Goal: Task Accomplishment & Management: Manage account settings

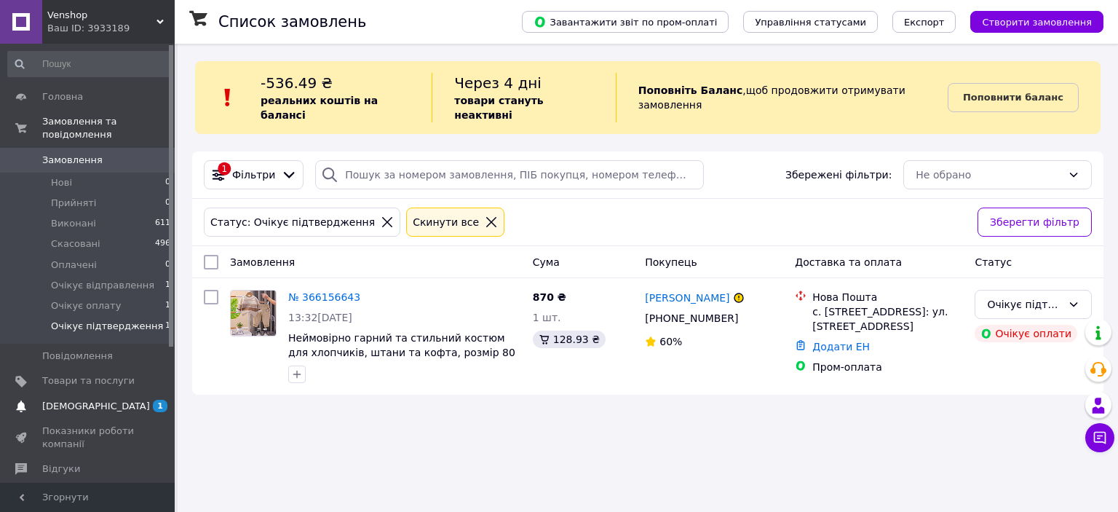
click at [129, 394] on link "[DEMOGRAPHIC_DATA] 1 0" at bounding box center [89, 406] width 179 height 25
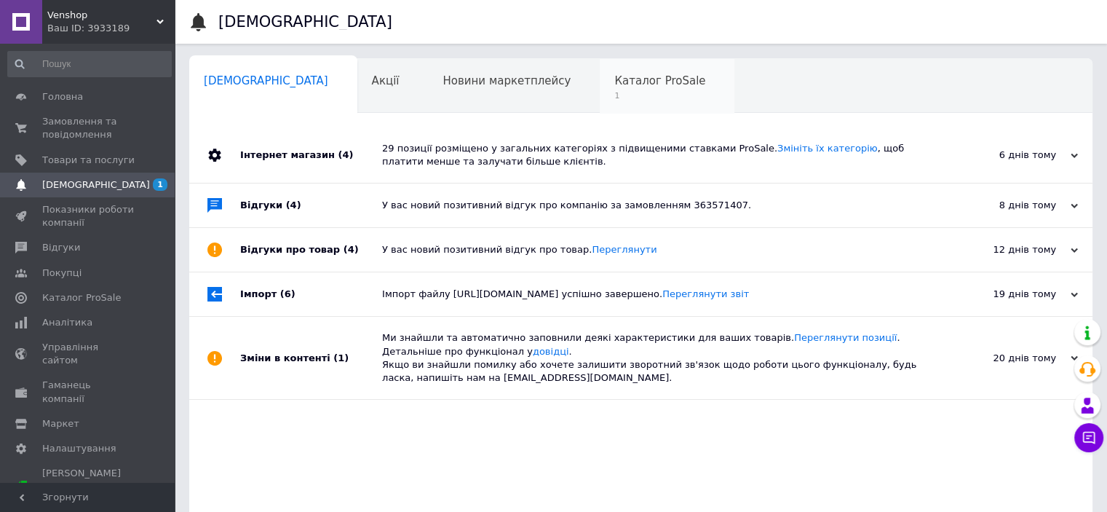
click at [615, 77] on span "Каталог ProSale" at bounding box center [660, 80] width 91 height 13
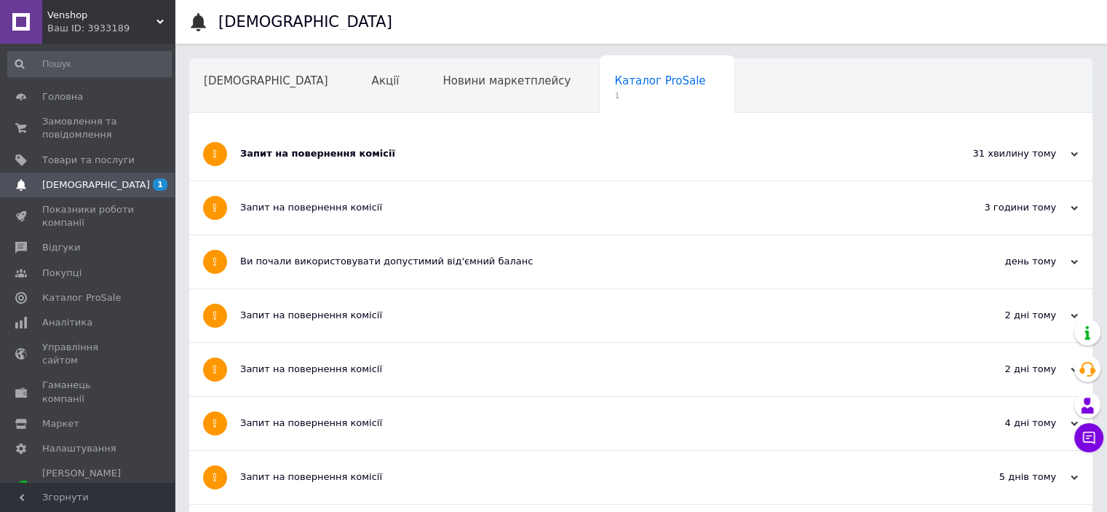
click at [382, 154] on div "Запит на повернення комісії" at bounding box center [586, 153] width 692 height 13
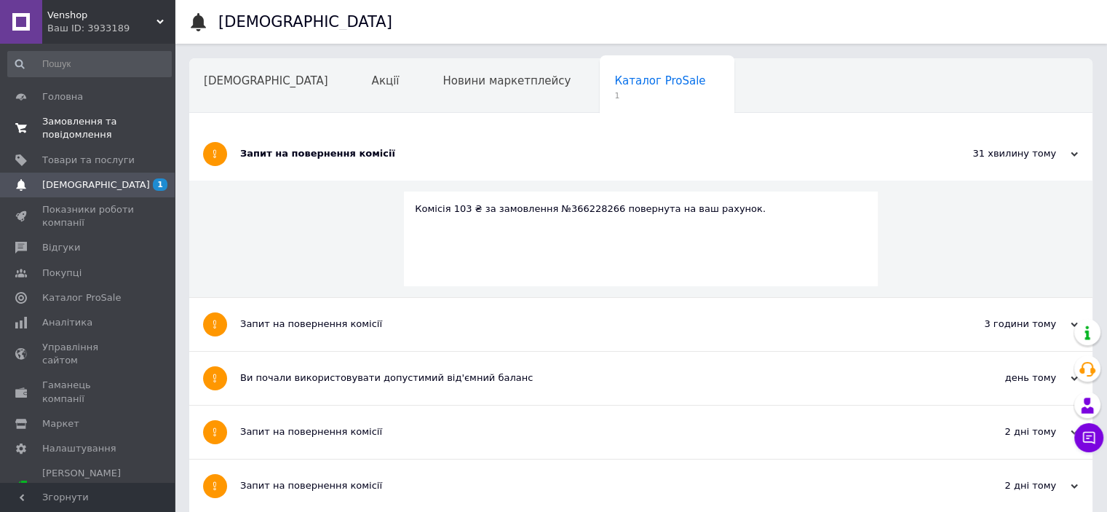
click at [84, 138] on span "Замовлення та повідомлення" at bounding box center [88, 128] width 92 height 26
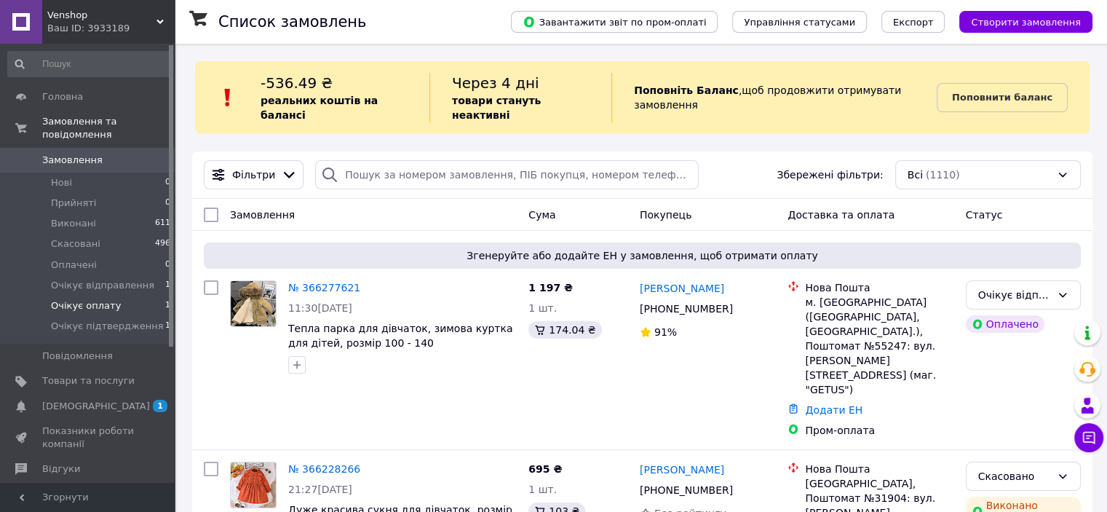
click at [118, 296] on li "Очікує оплату 1" at bounding box center [89, 306] width 179 height 20
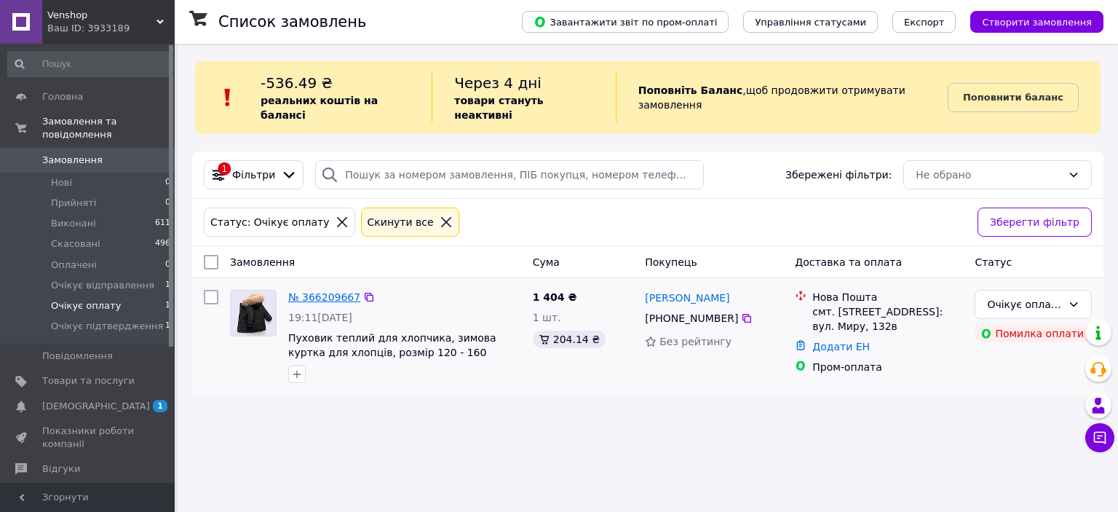
click at [304, 291] on link "№ 366209667" at bounding box center [324, 297] width 72 height 12
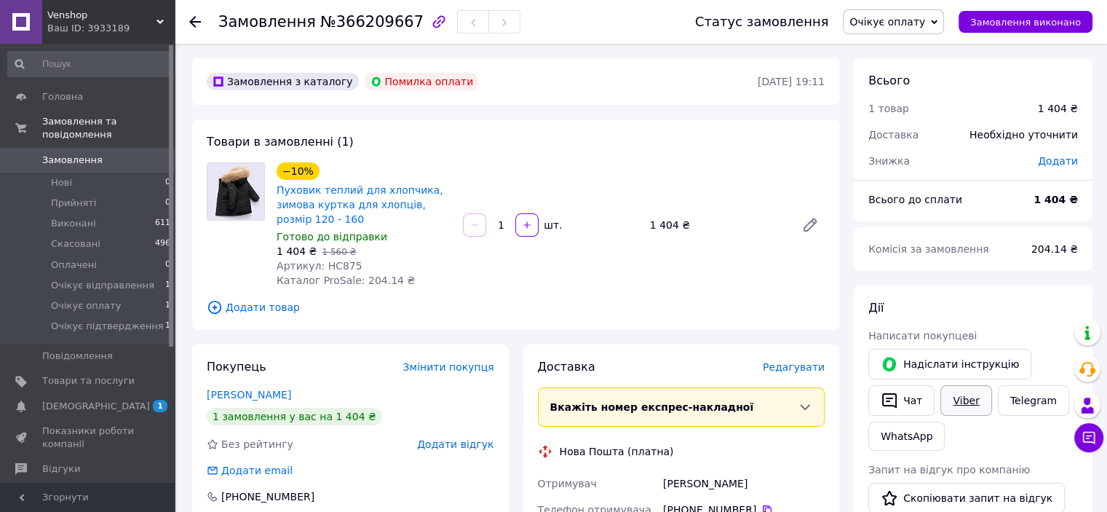
click at [955, 396] on link "Viber" at bounding box center [966, 400] width 51 height 31
click at [124, 320] on span "Очікує підтвердження" at bounding box center [107, 326] width 112 height 13
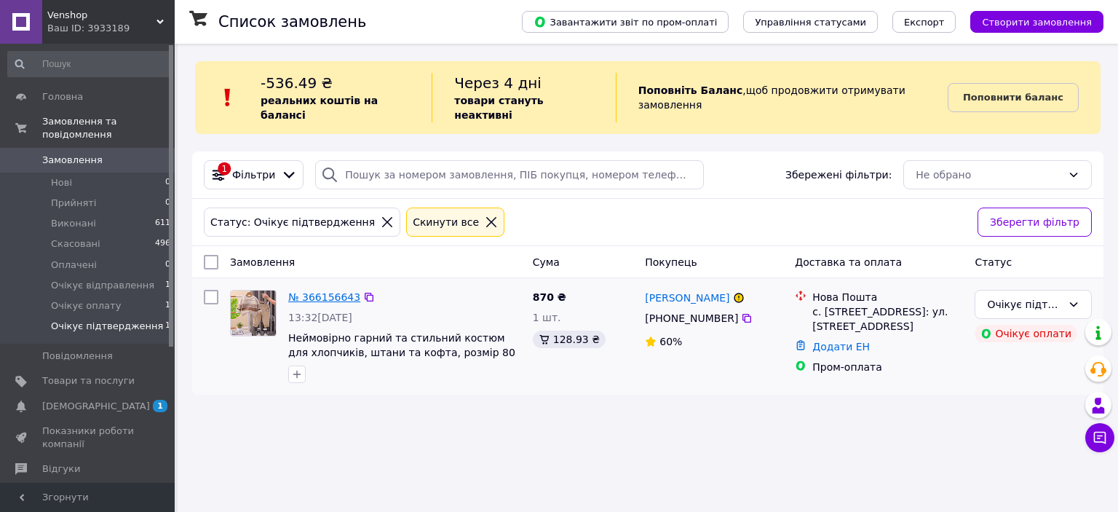
click at [333, 291] on link "№ 366156643" at bounding box center [324, 297] width 72 height 12
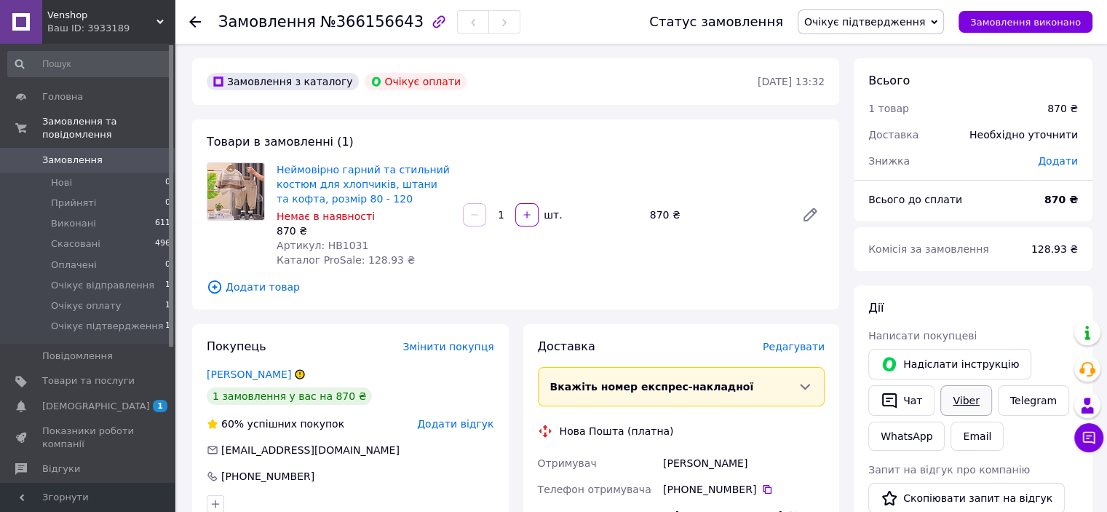
click at [963, 393] on link "Viber" at bounding box center [966, 400] width 51 height 31
click at [1087, 443] on icon at bounding box center [1089, 437] width 15 height 15
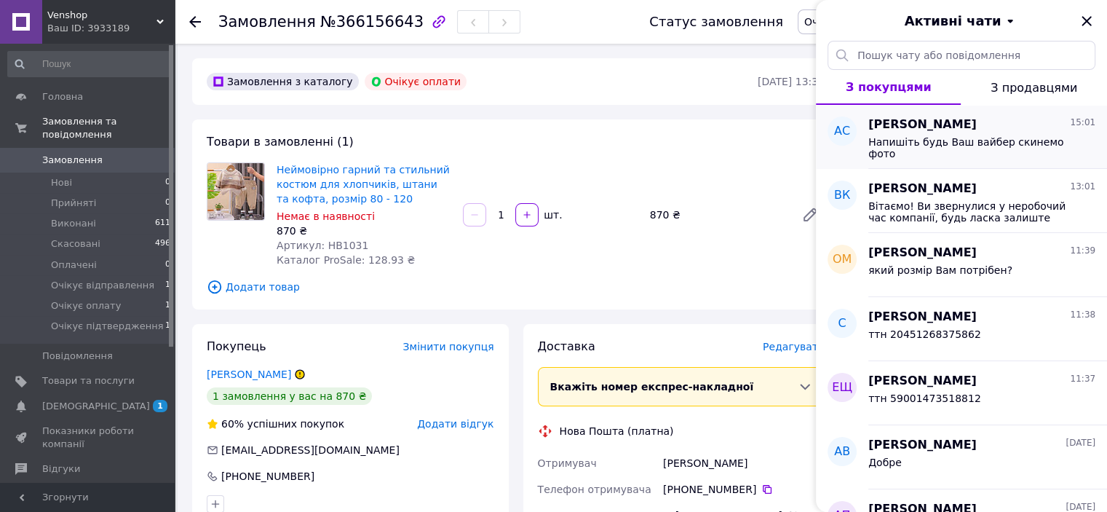
click at [928, 133] on div "Напишіть будь Ваш вайбер скинемо фото" at bounding box center [982, 146] width 227 height 26
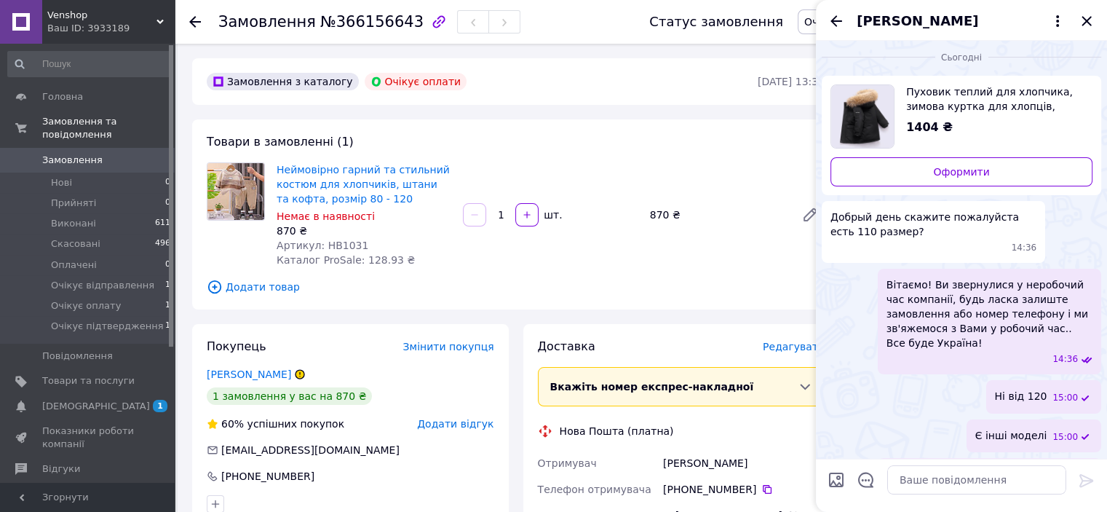
scroll to position [3, 0]
click at [833, 17] on icon "Назад" at bounding box center [836, 20] width 17 height 17
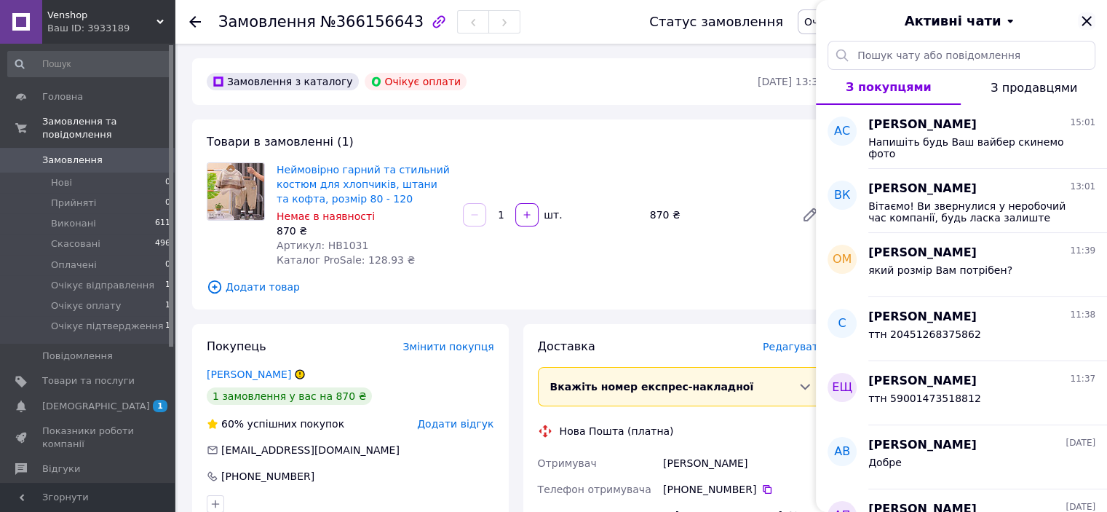
click at [1086, 20] on icon "Закрити" at bounding box center [1086, 20] width 9 height 9
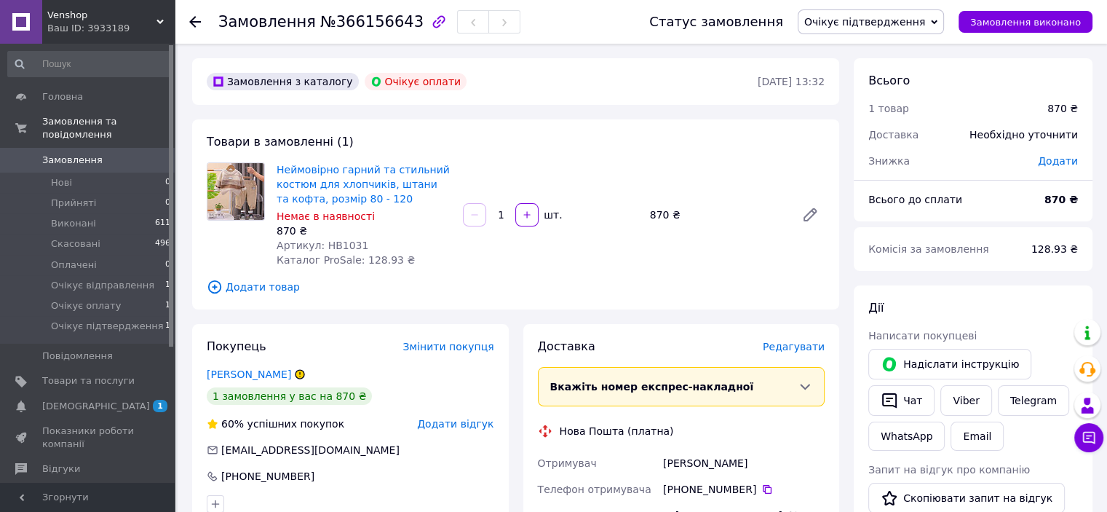
click at [82, 148] on link "Замовлення 0" at bounding box center [89, 160] width 179 height 25
